Goal: Task Accomplishment & Management: Manage account settings

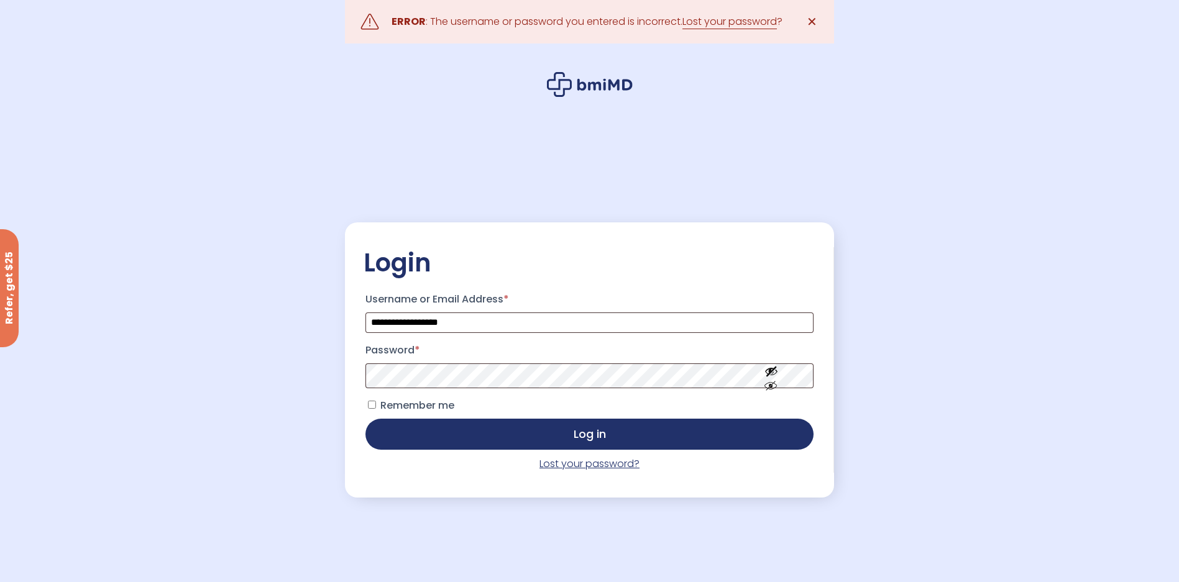
click at [578, 467] on link "Lost your password?" at bounding box center [590, 464] width 100 height 14
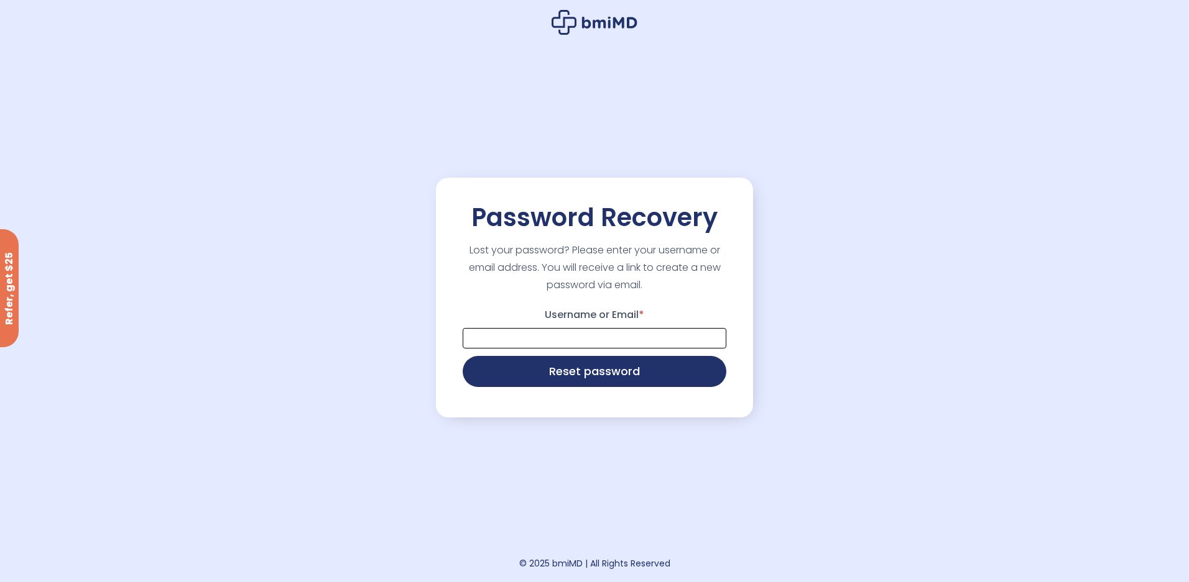
click at [600, 334] on input "Username or Email *" at bounding box center [594, 338] width 264 height 21
type input "**********"
click at [568, 383] on button "Reset password" at bounding box center [594, 370] width 264 height 31
